Goal: Navigation & Orientation: Find specific page/section

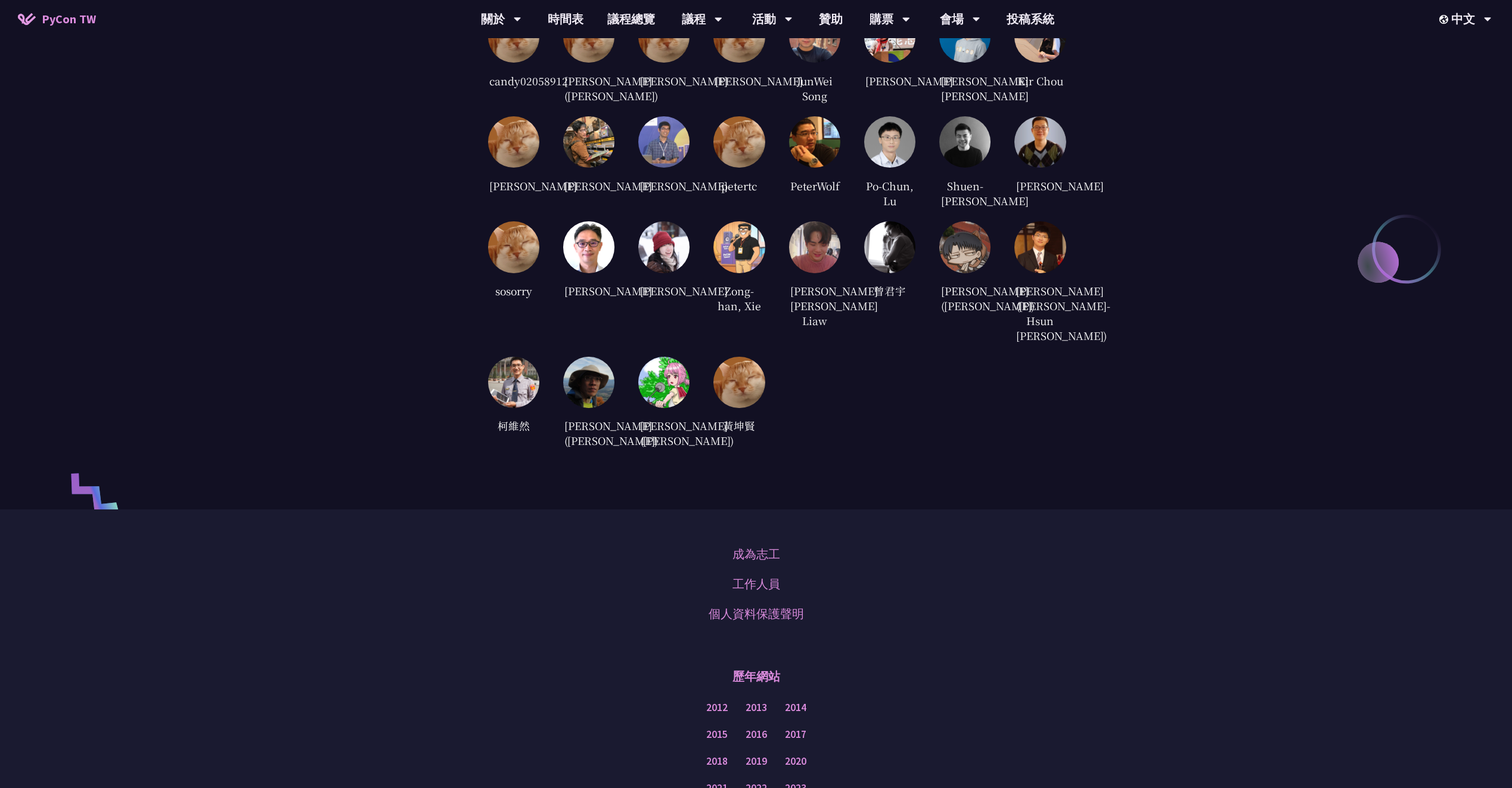
click at [765, 593] on link "工作人員" at bounding box center [756, 584] width 48 height 18
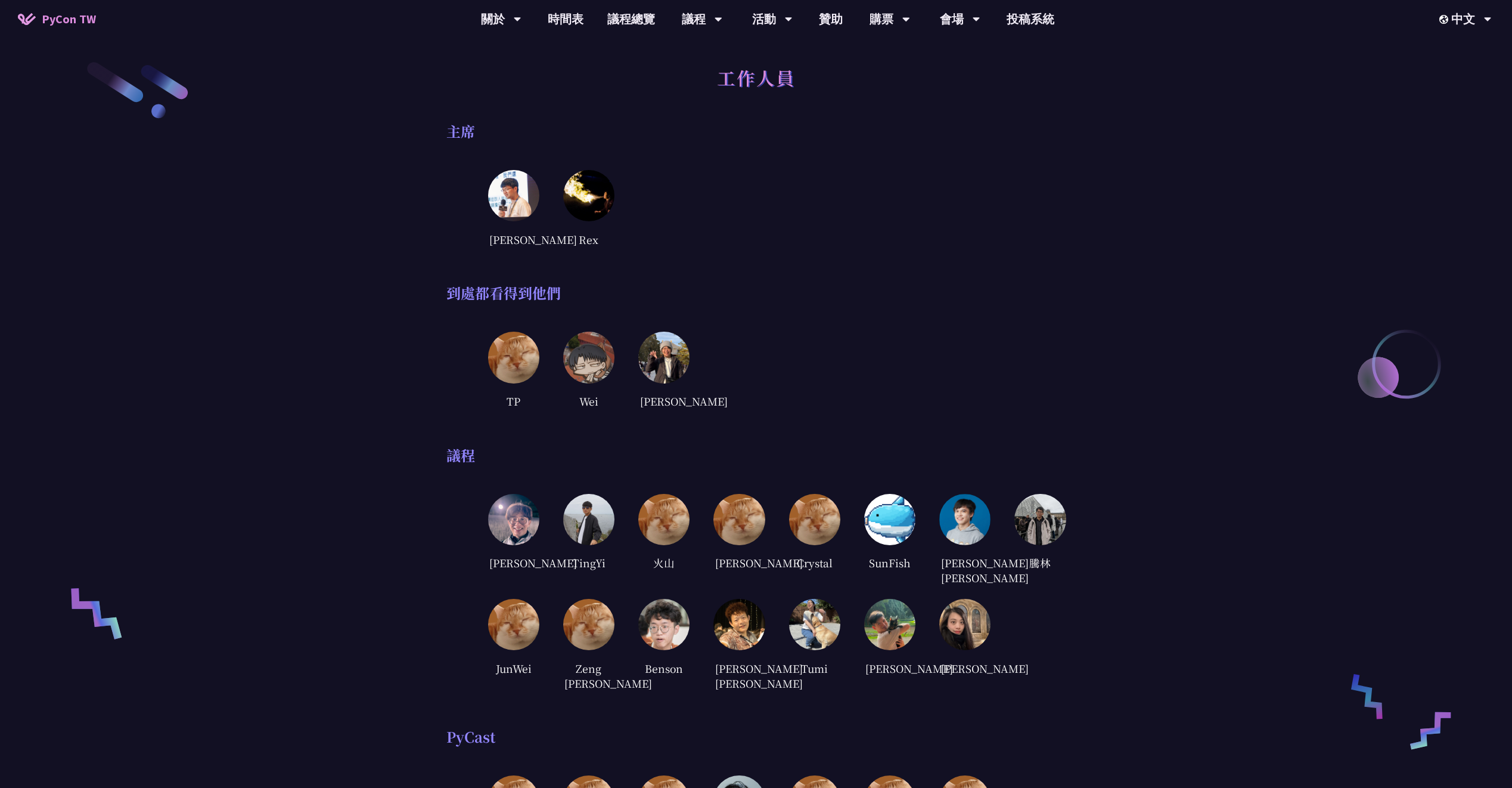
drag, startPoint x: 638, startPoint y: 273, endPoint x: 602, endPoint y: 245, distance: 45.6
drag, startPoint x: 523, startPoint y: 132, endPoint x: 555, endPoint y: 144, distance: 34.2
click at [488, 134] on div "主席" at bounding box center [756, 131] width 620 height 18
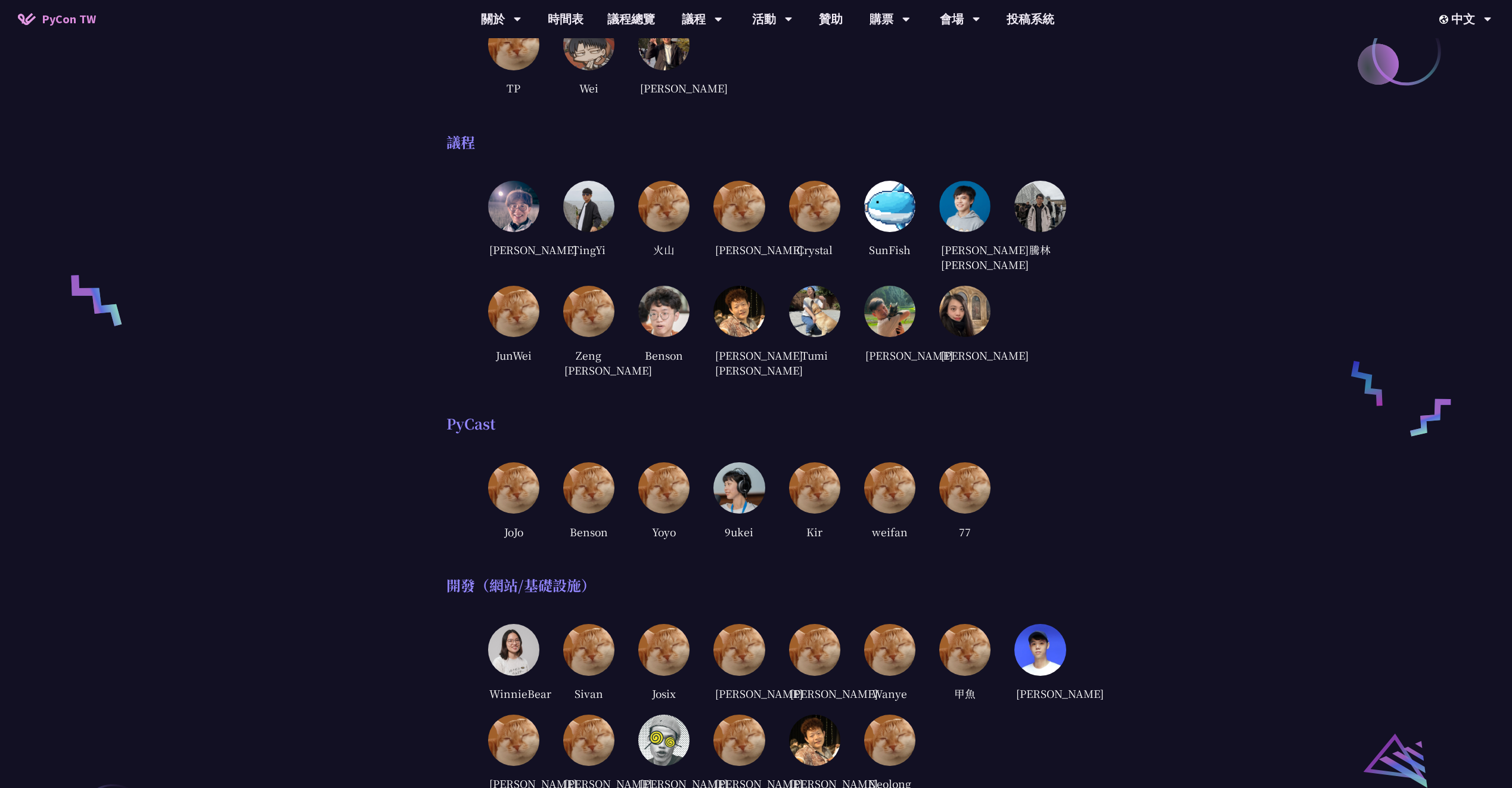
scroll to position [314, 0]
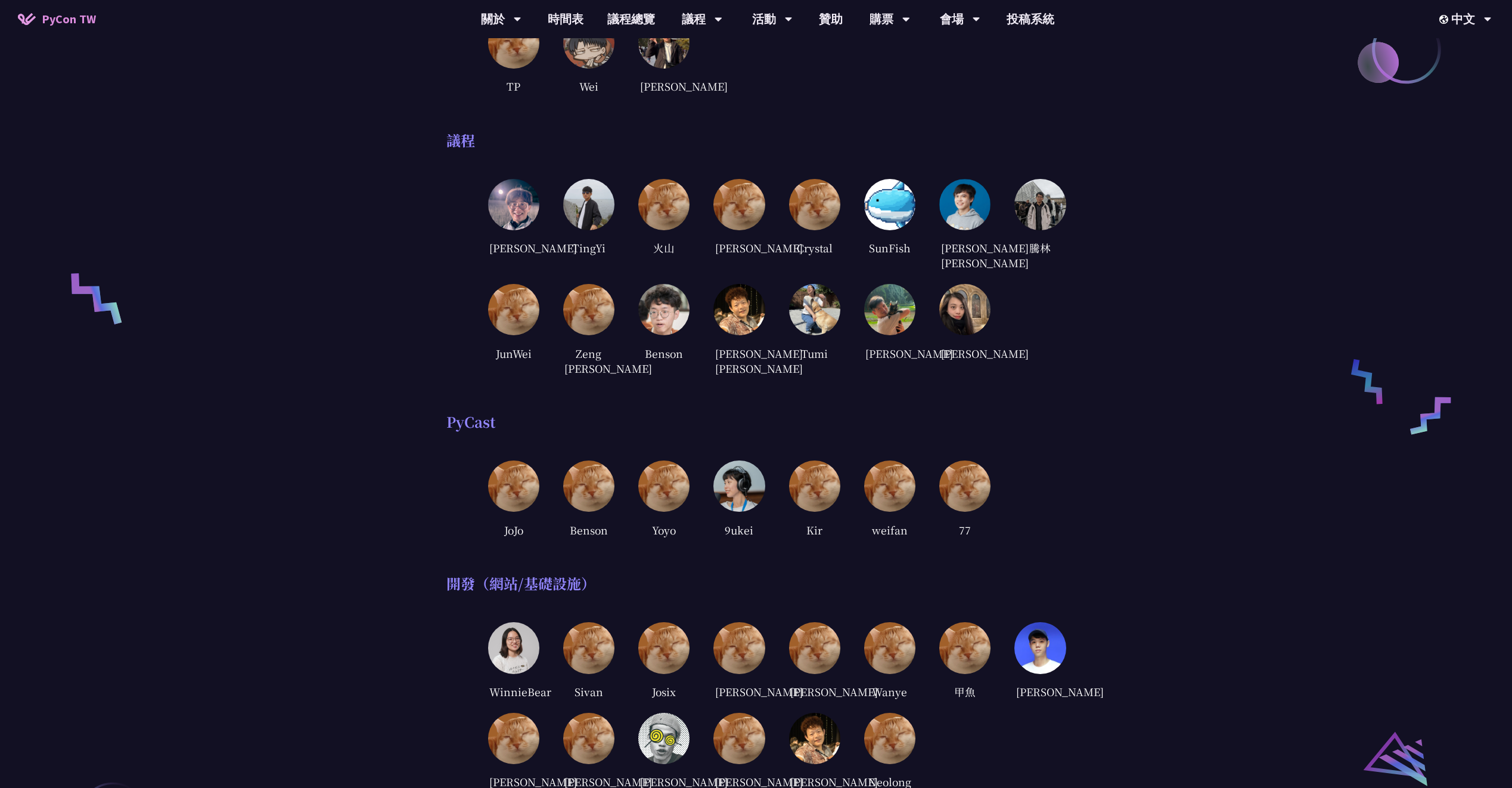
drag, startPoint x: 907, startPoint y: 146, endPoint x: 882, endPoint y: 143, distance: 25.2
click at [880, 143] on div "議程" at bounding box center [756, 140] width 620 height 18
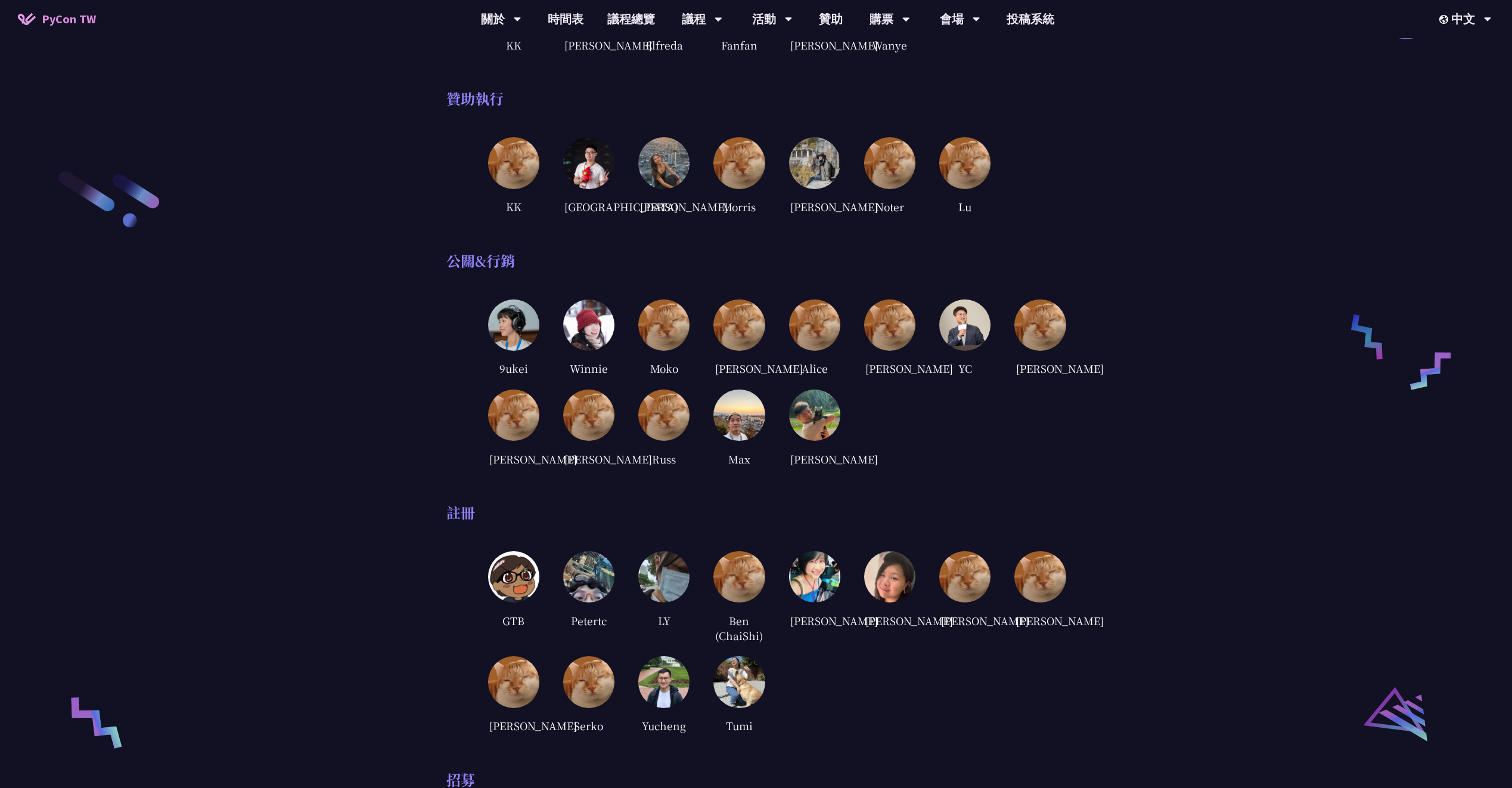
scroll to position [1431, 0]
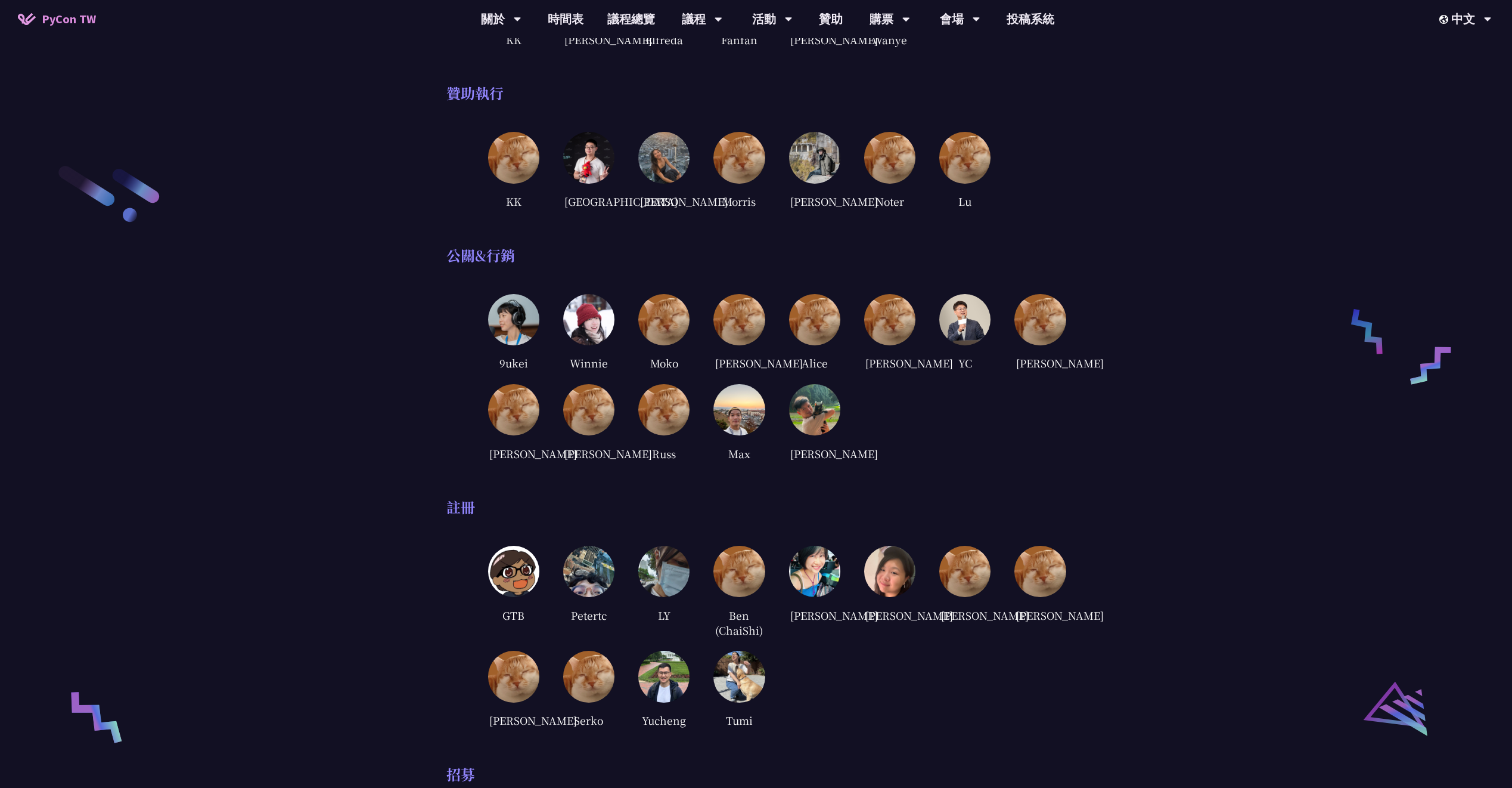
drag, startPoint x: 758, startPoint y: 134, endPoint x: 671, endPoint y: 110, distance: 90.2
click at [671, 110] on div "主席 [PERSON_NAME] Rex 到處都看得到他們 TP Wei [PERSON_NAME] 議程 [PERSON_NAME] [GEOGRAPHIC…" at bounding box center [756, 96] width 620 height 2811
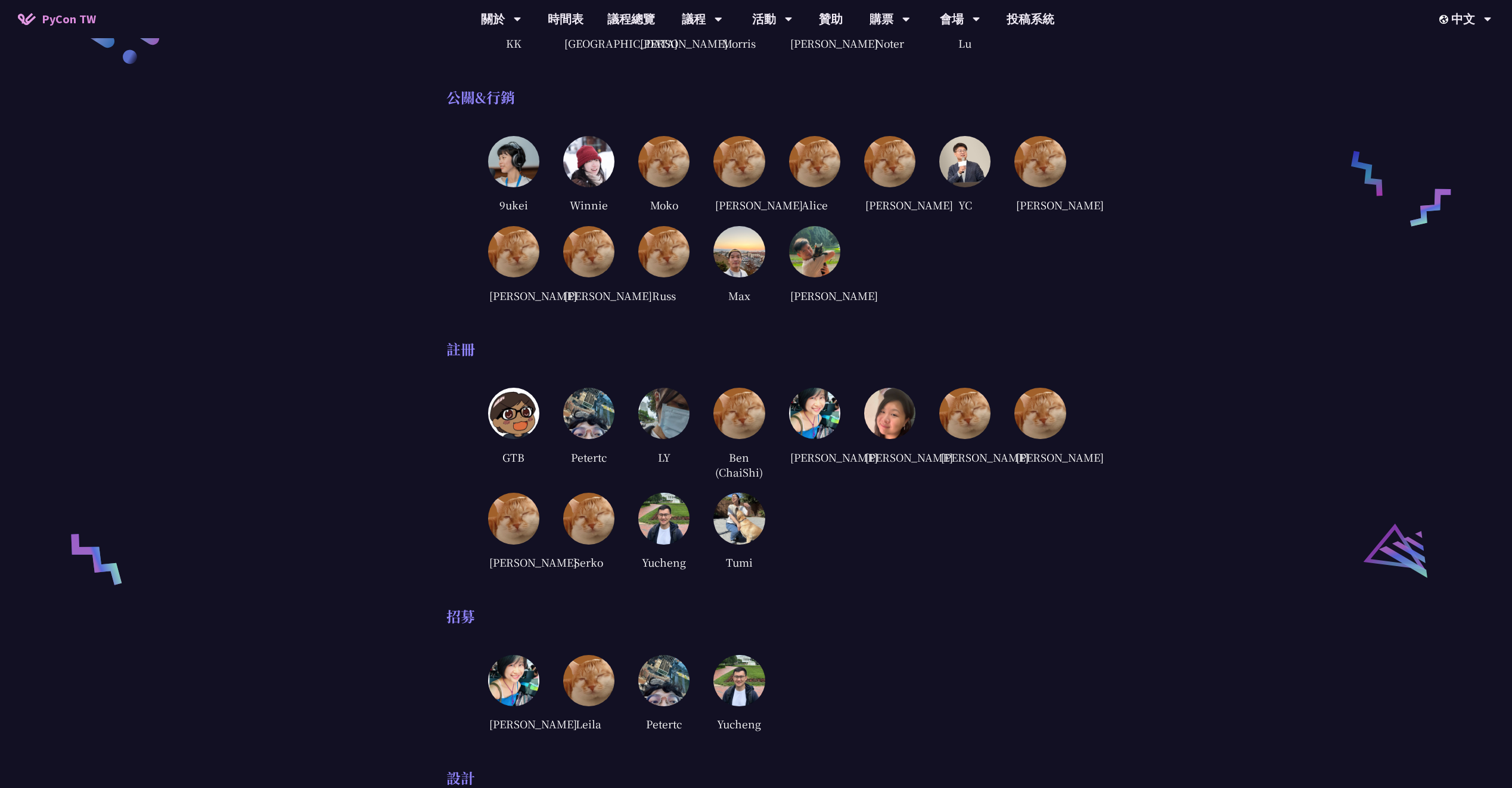
scroll to position [1632, 0]
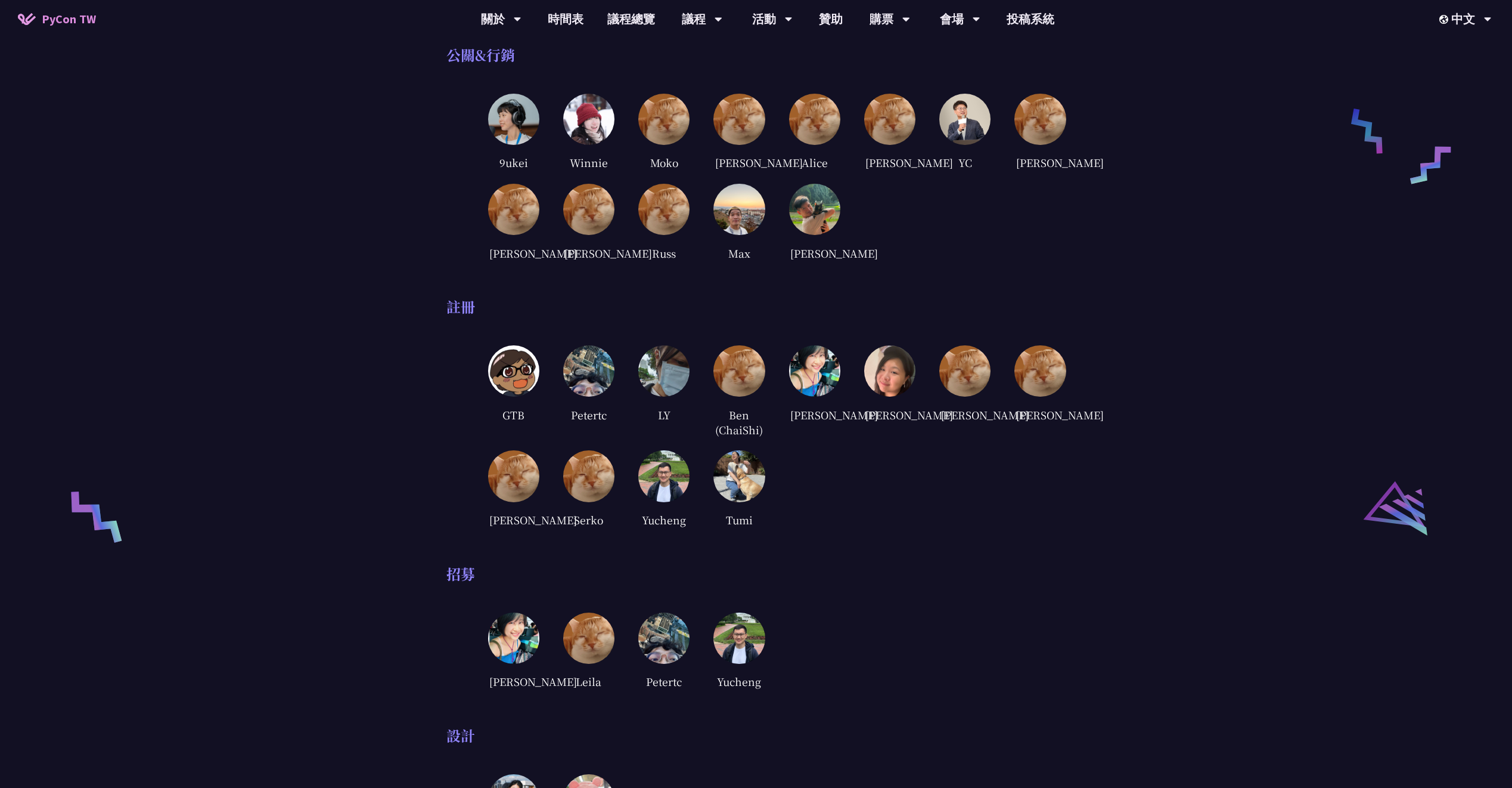
drag, startPoint x: 698, startPoint y: 314, endPoint x: 688, endPoint y: 310, distance: 10.8
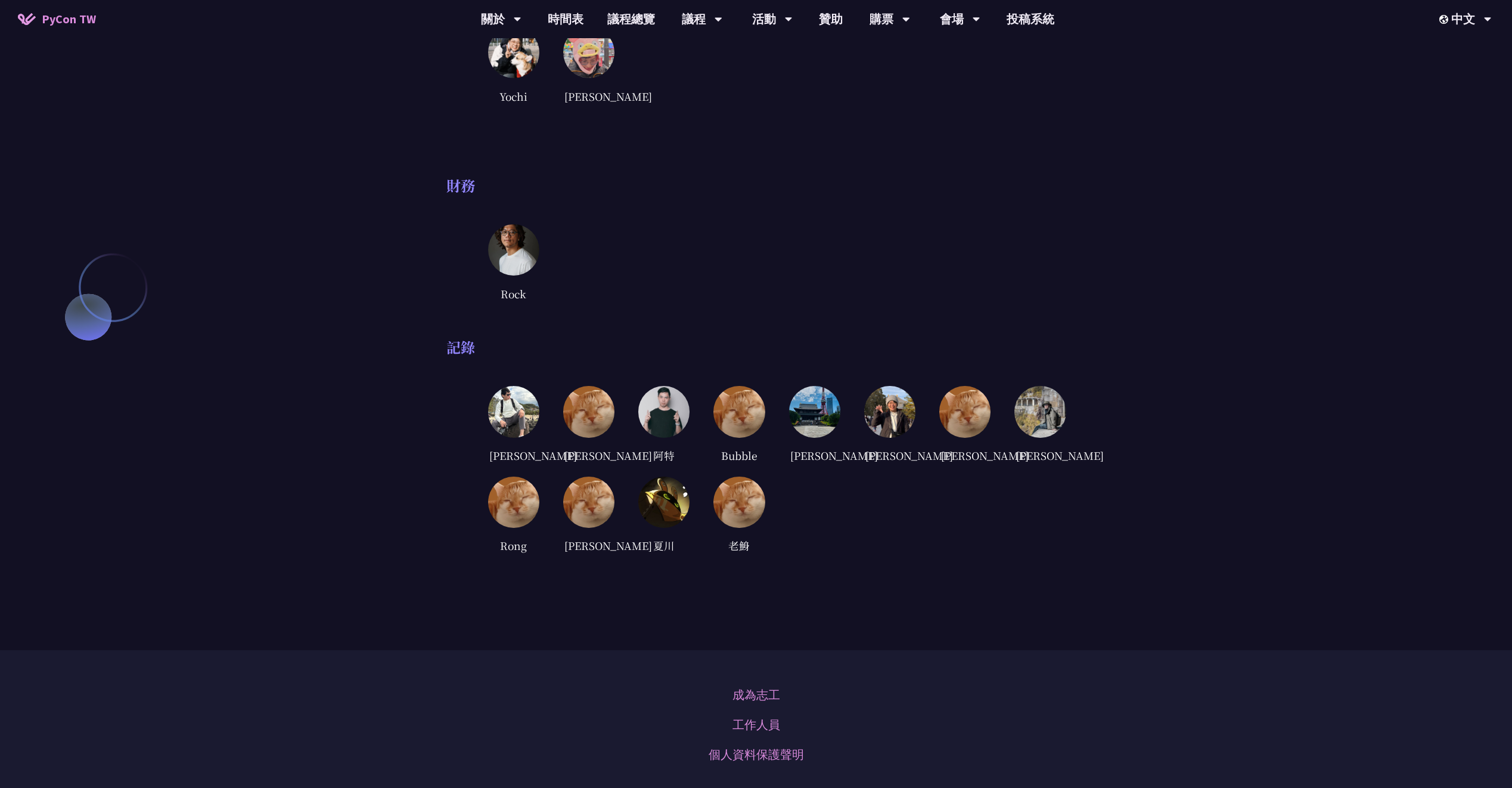
scroll to position [2399, 0]
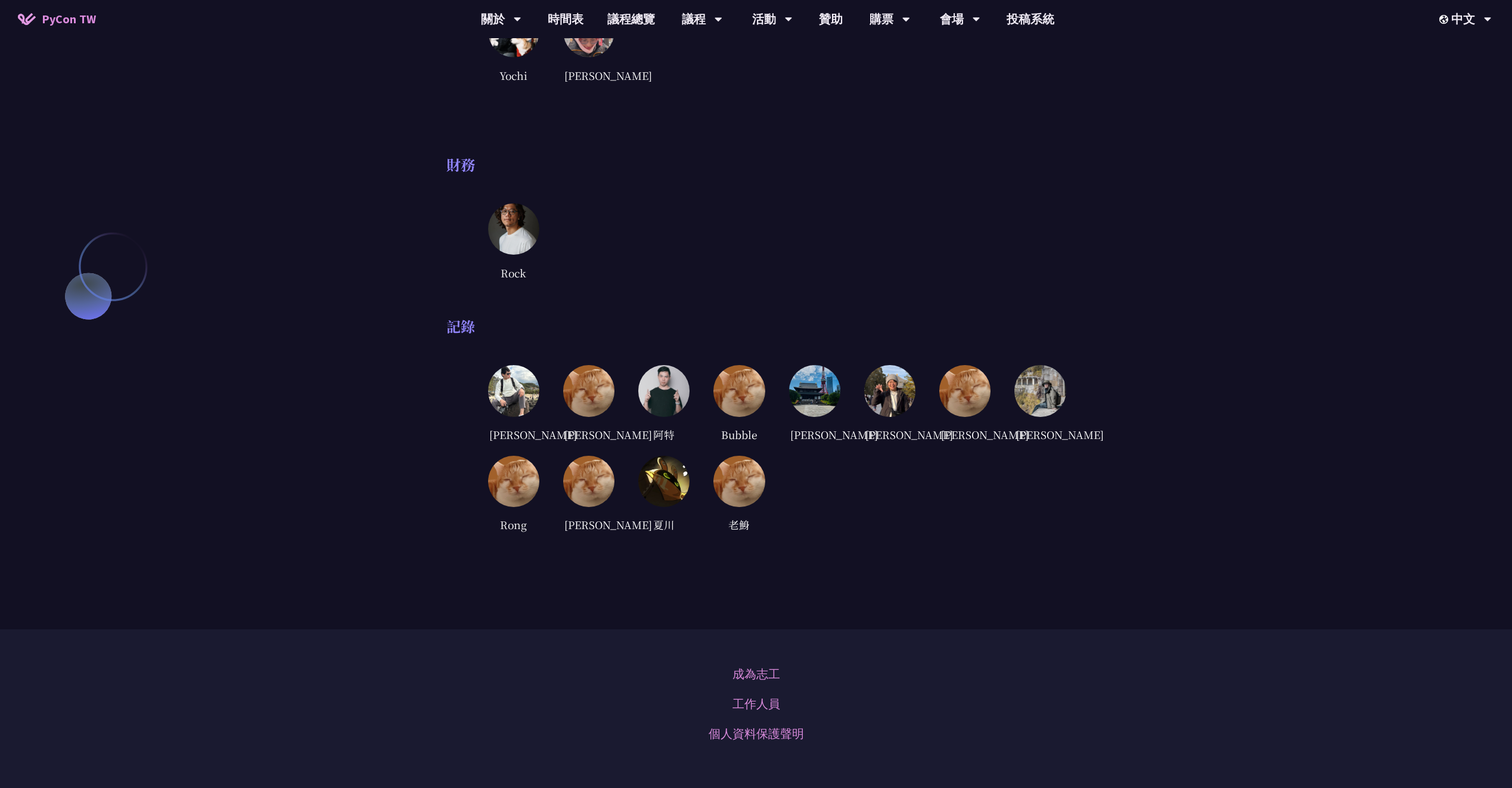
drag, startPoint x: 784, startPoint y: 197, endPoint x: 758, endPoint y: 192, distance: 26.5
click at [755, 173] on div "財務" at bounding box center [756, 164] width 620 height 18
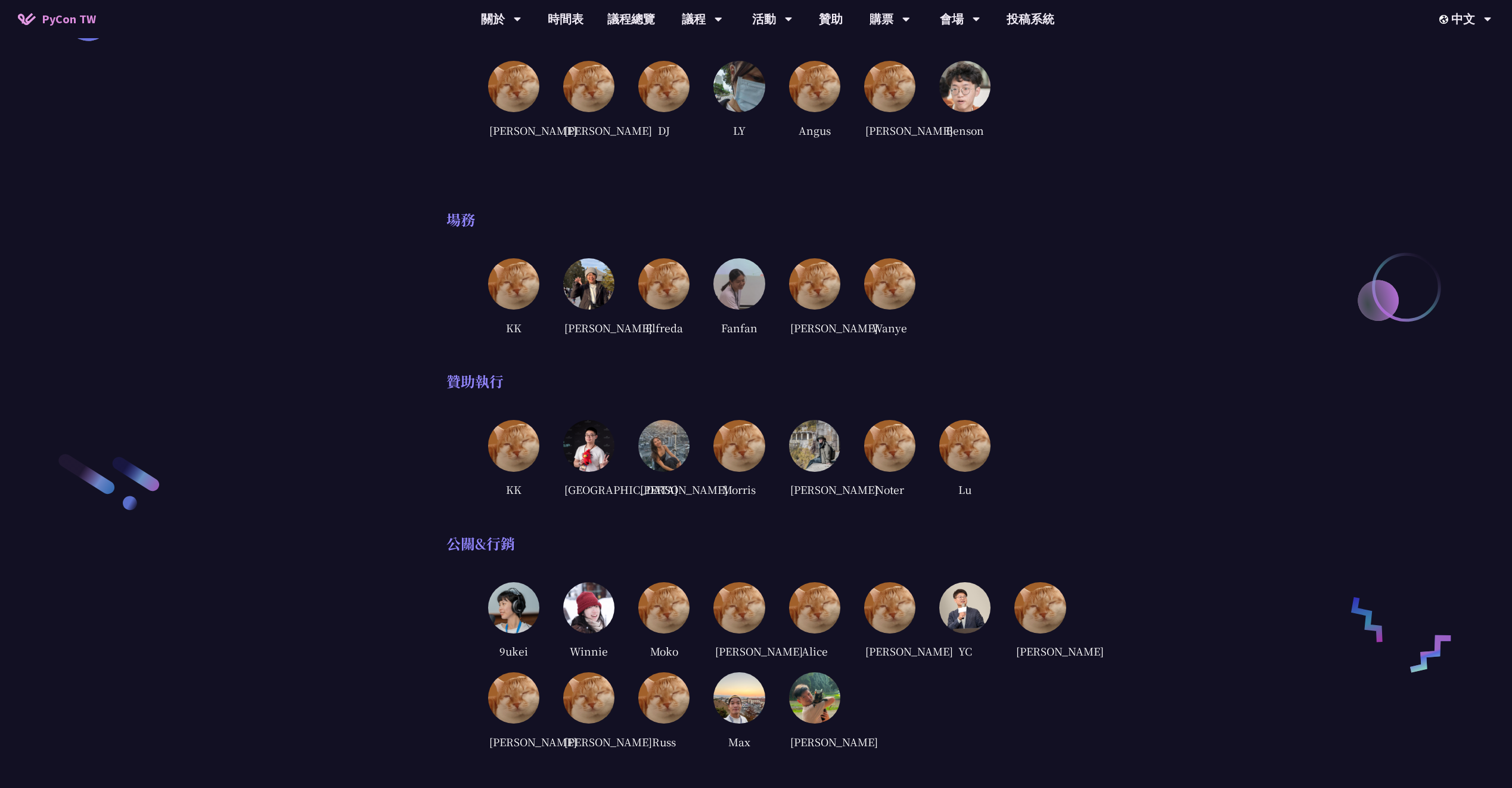
scroll to position [1130, 0]
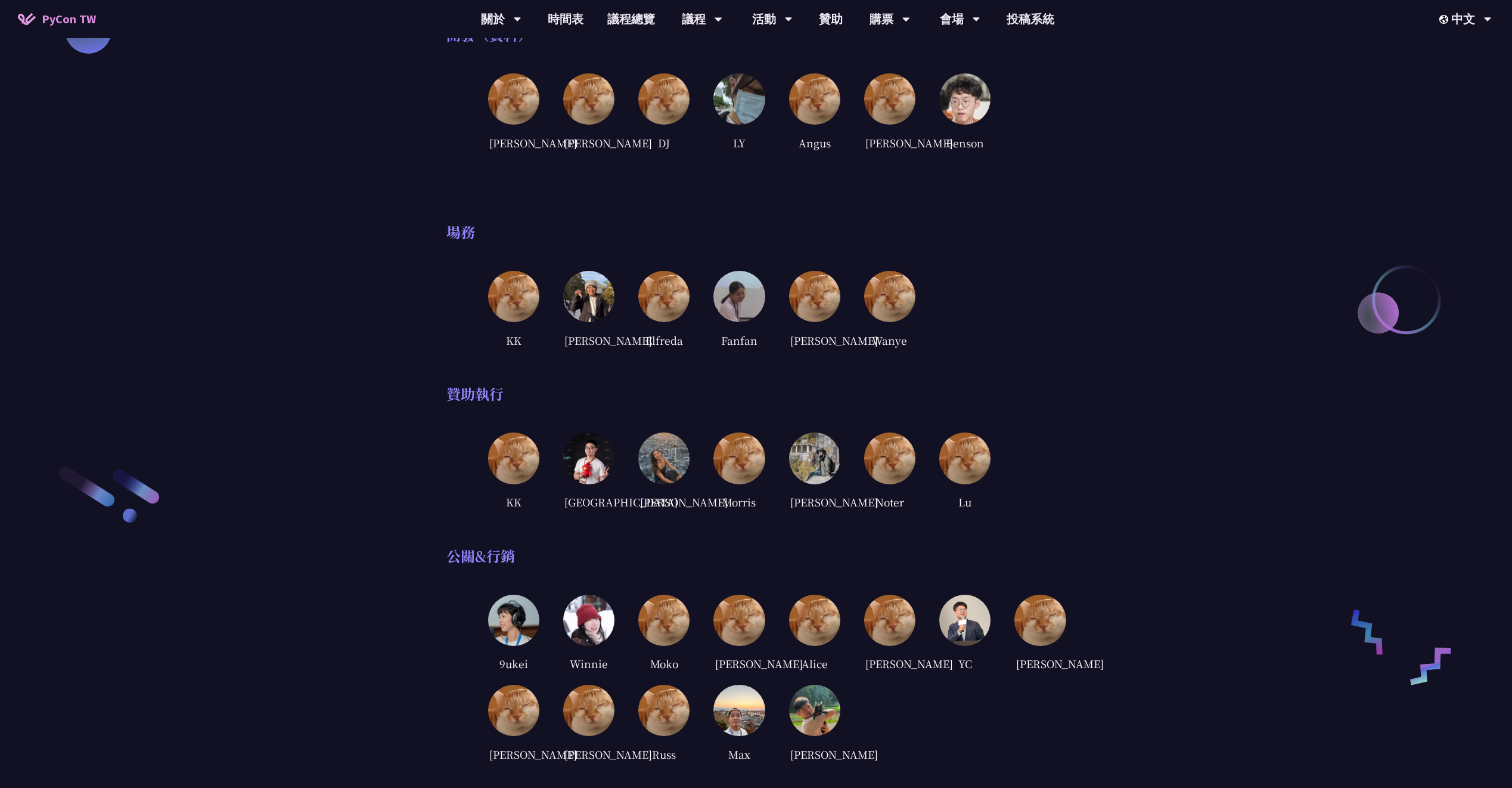
drag, startPoint x: 710, startPoint y: 251, endPoint x: 698, endPoint y: 245, distance: 13.4
click at [698, 245] on div "主席 [PERSON_NAME] Rex 到處都看得到他們 TP Wei [PERSON_NAME] 議程 [PERSON_NAME] [GEOGRAPHIC…" at bounding box center [756, 397] width 620 height 2811
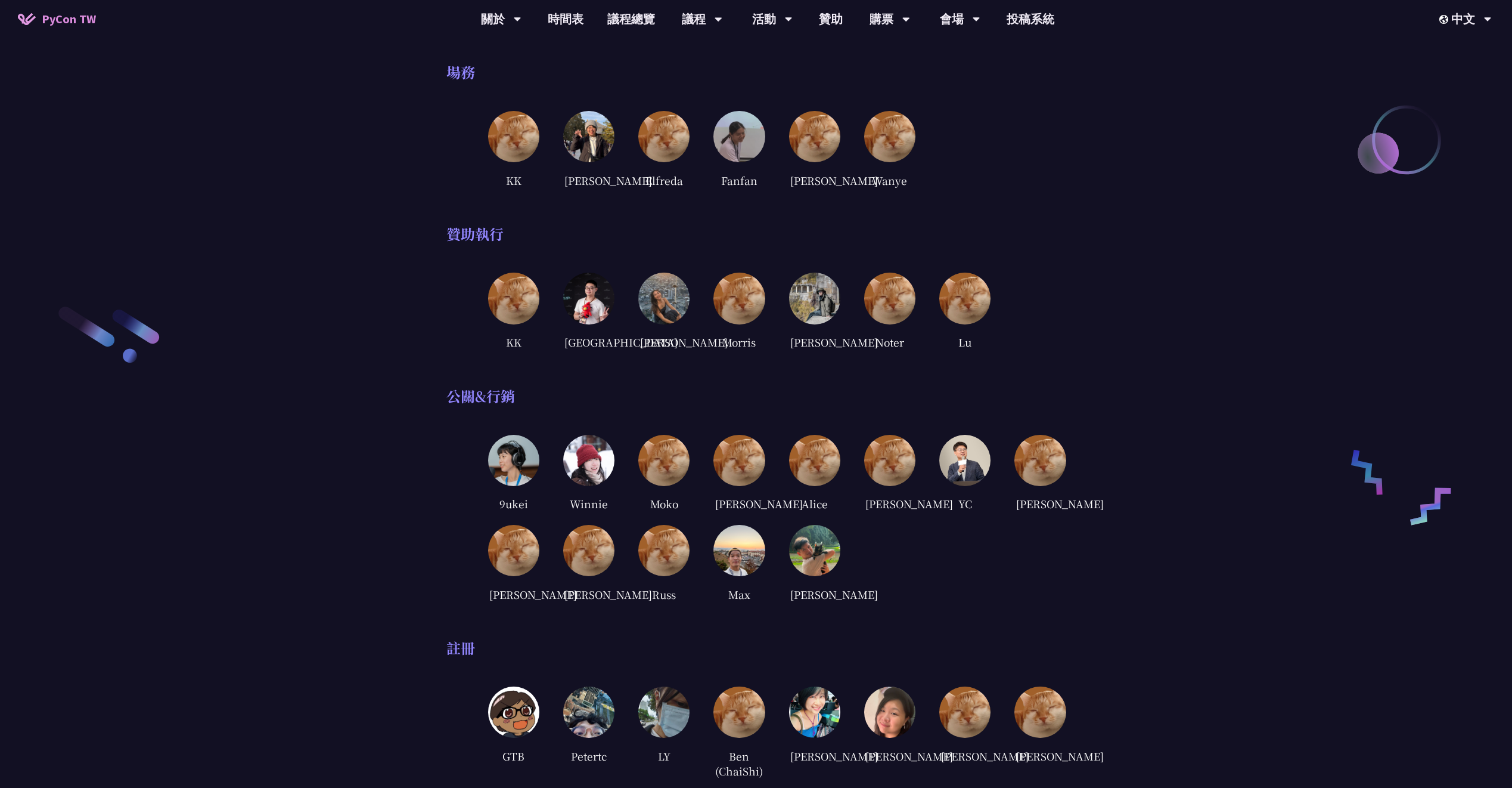
scroll to position [1231, 0]
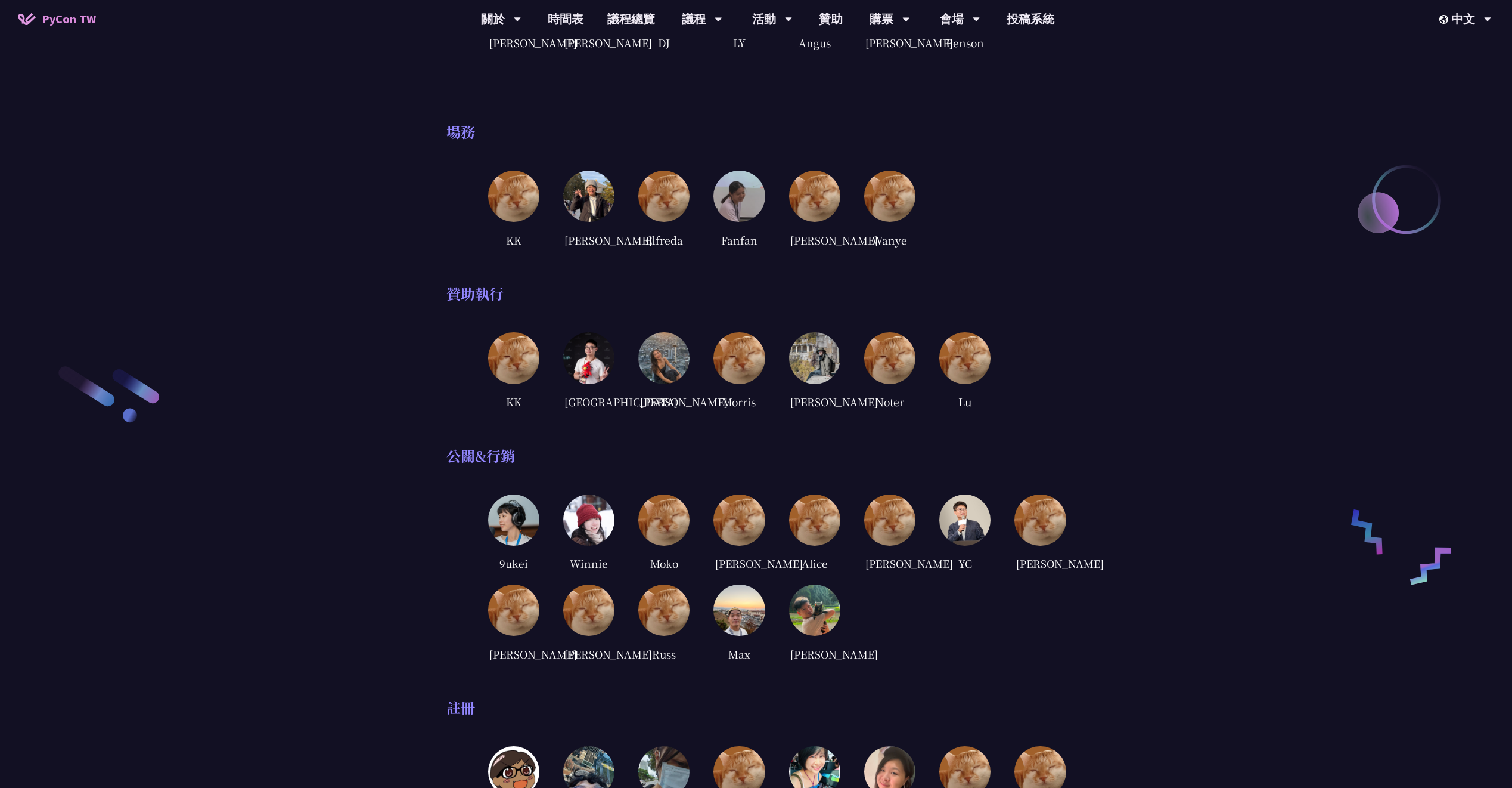
drag, startPoint x: 860, startPoint y: 280, endPoint x: 805, endPoint y: 276, distance: 55.1
click at [805, 276] on div "主席 [PERSON_NAME] Rex 到處都看得到他們 TP Wei [PERSON_NAME] 議程 [PERSON_NAME] [GEOGRAPHIC…" at bounding box center [756, 296] width 620 height 2811
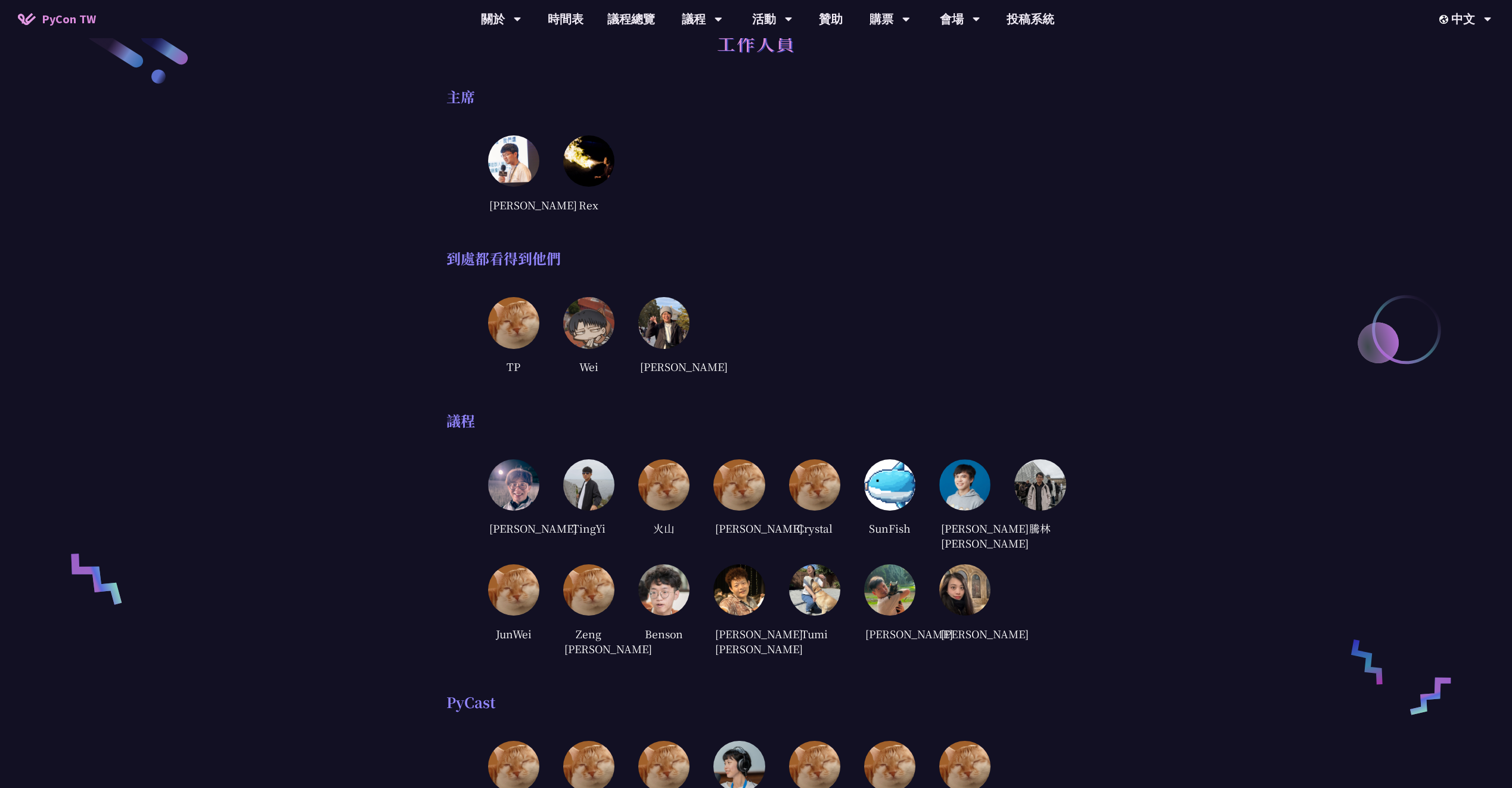
scroll to position [0, 0]
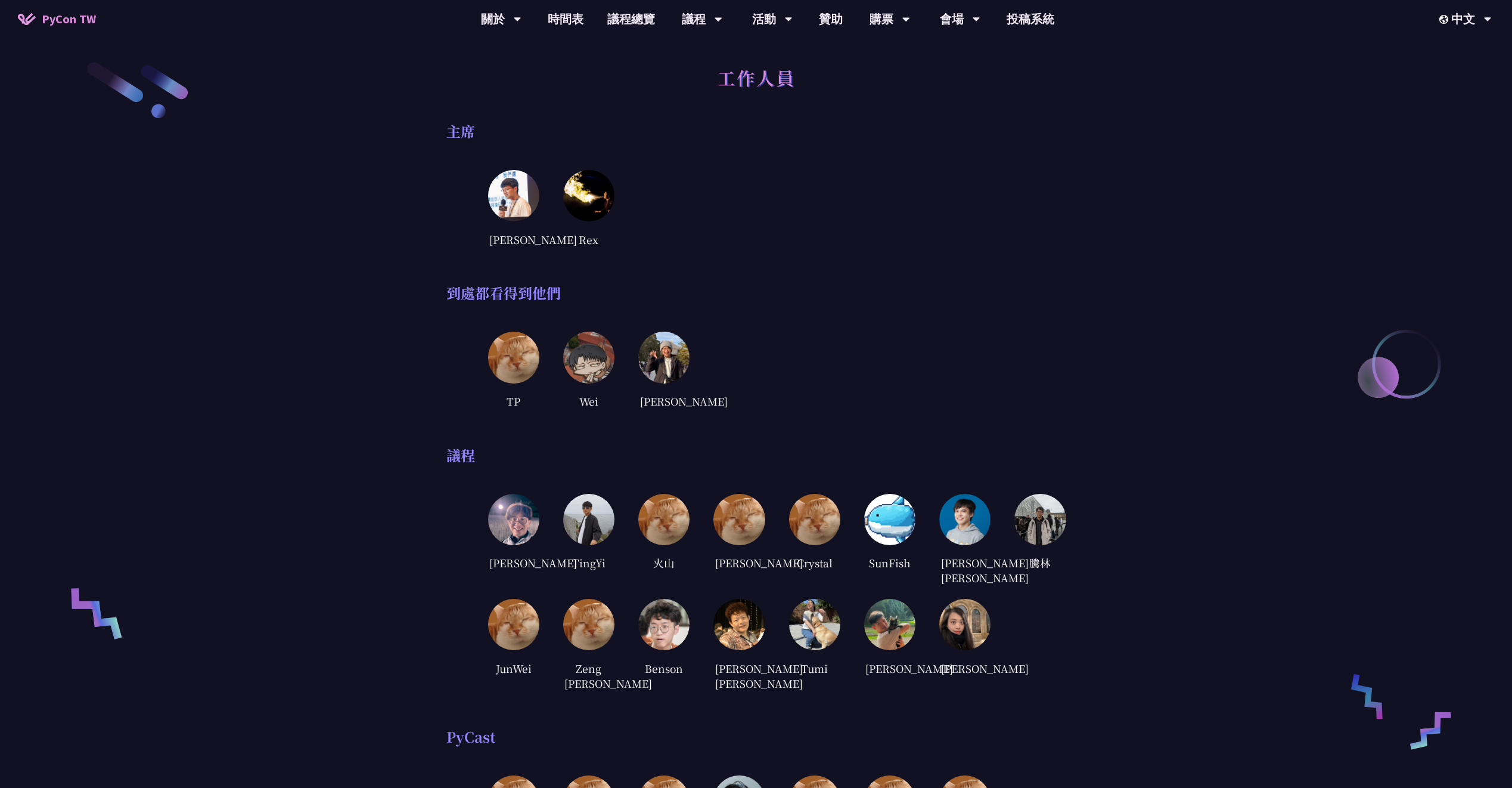
drag, startPoint x: 506, startPoint y: 126, endPoint x: 486, endPoint y: 118, distance: 21.5
